Goal: Navigation & Orientation: Find specific page/section

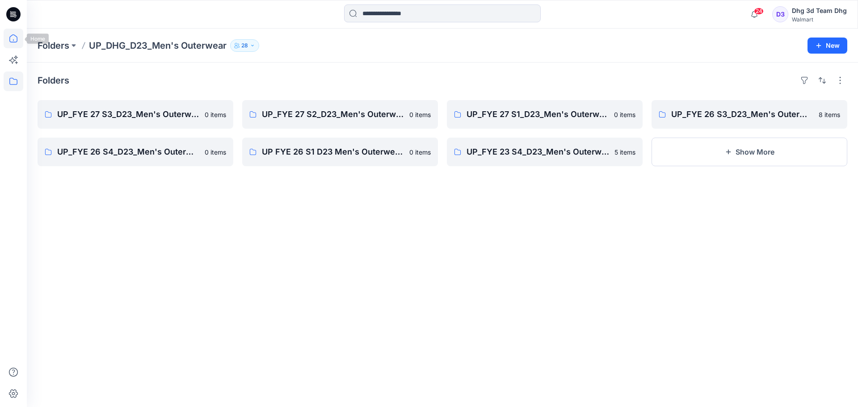
click at [17, 38] on icon at bounding box center [13, 38] width 8 height 8
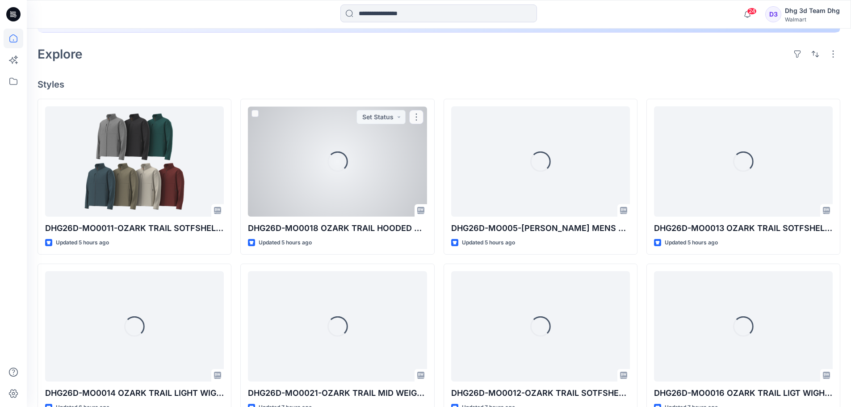
scroll to position [223, 0]
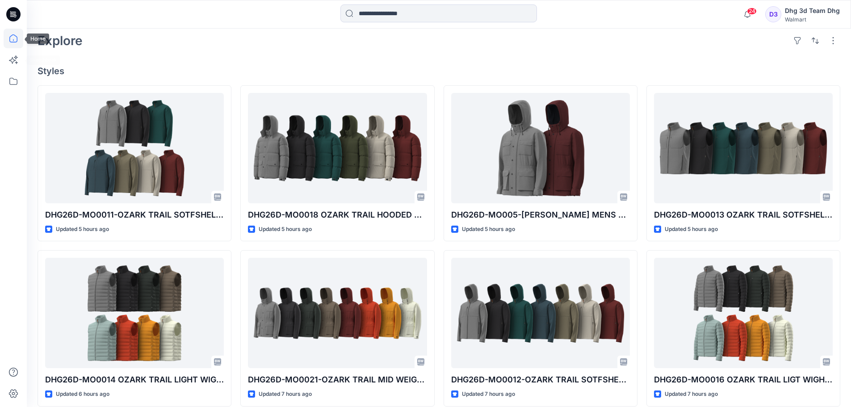
click at [15, 44] on icon at bounding box center [14, 39] width 20 height 20
click at [13, 86] on icon at bounding box center [14, 82] width 20 height 20
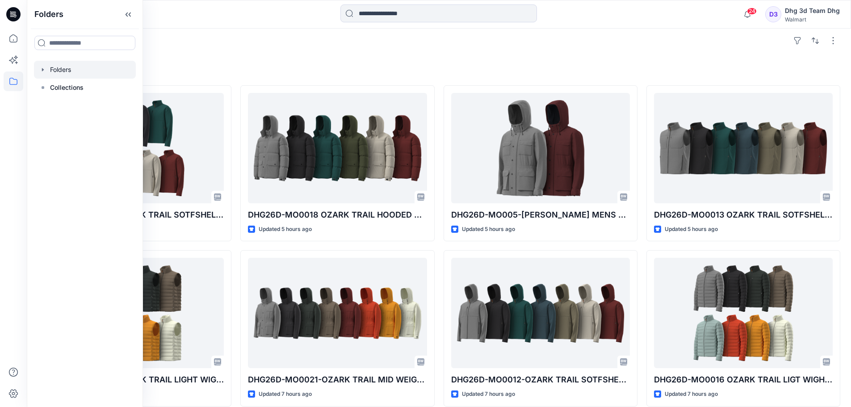
click at [85, 69] on div at bounding box center [85, 70] width 102 height 18
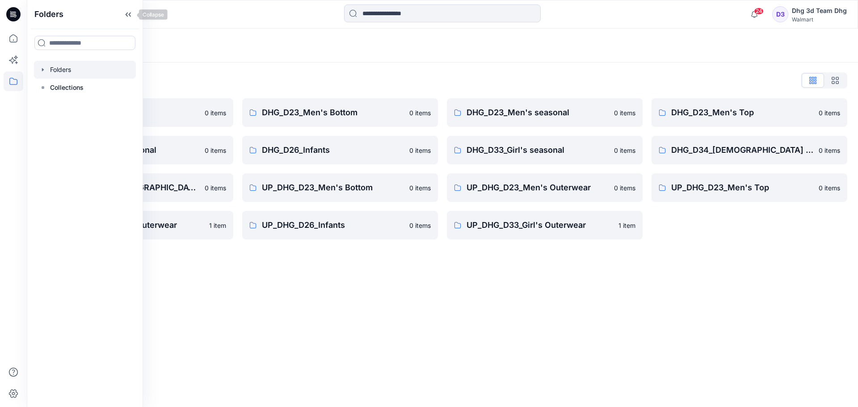
drag, startPoint x: 129, startPoint y: 17, endPoint x: 129, endPoint y: 23, distance: 5.8
click at [129, 17] on icon at bounding box center [128, 14] width 14 height 15
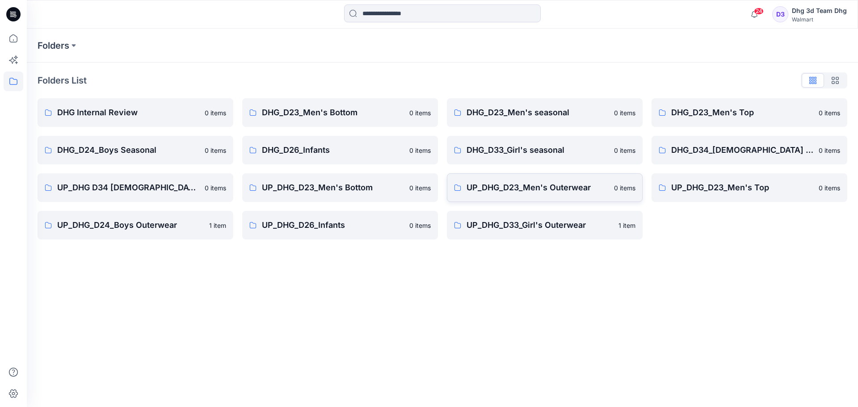
click at [551, 192] on p "UP_DHG_D23_Men's Outerwear" at bounding box center [538, 187] width 142 height 13
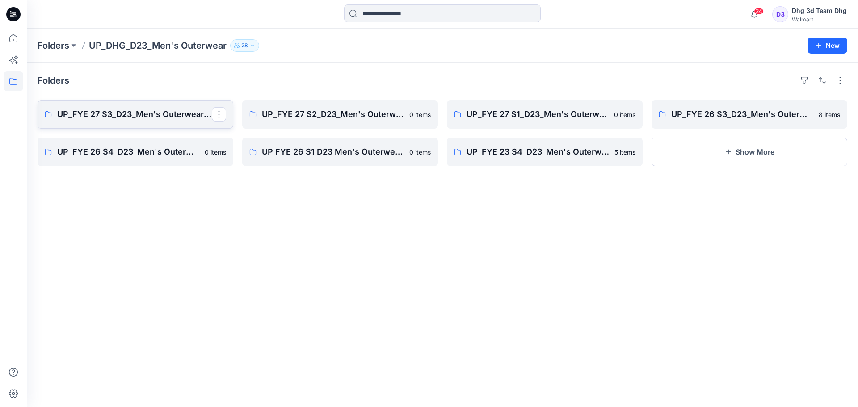
click at [146, 112] on p "UP_FYE 27 S3_D23_Men's Outerwear - DHG" at bounding box center [134, 114] width 155 height 13
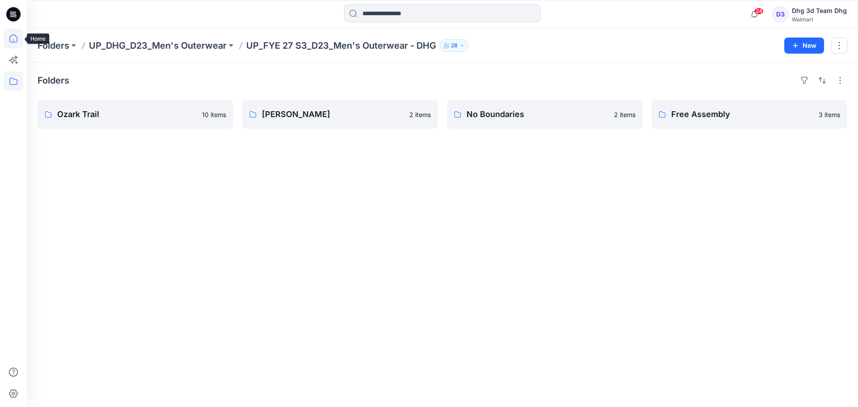
click at [17, 41] on icon at bounding box center [14, 39] width 20 height 20
